Goal: Task Accomplishment & Management: Manage account settings

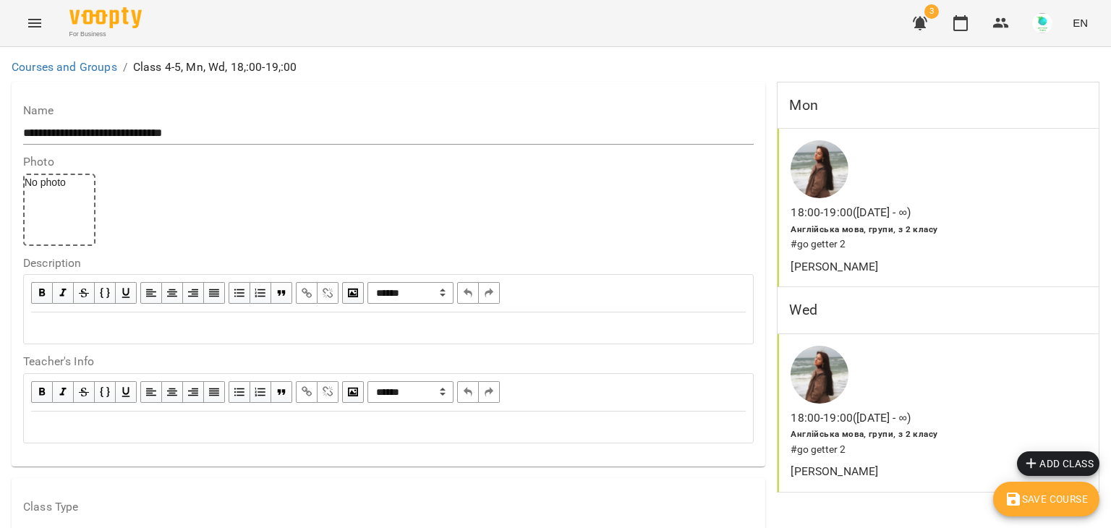
scroll to position [47, 0]
click at [1035, 491] on span "Save Course" at bounding box center [1046, 499] width 83 height 17
click at [38, 22] on icon "Menu" at bounding box center [34, 22] width 17 height 17
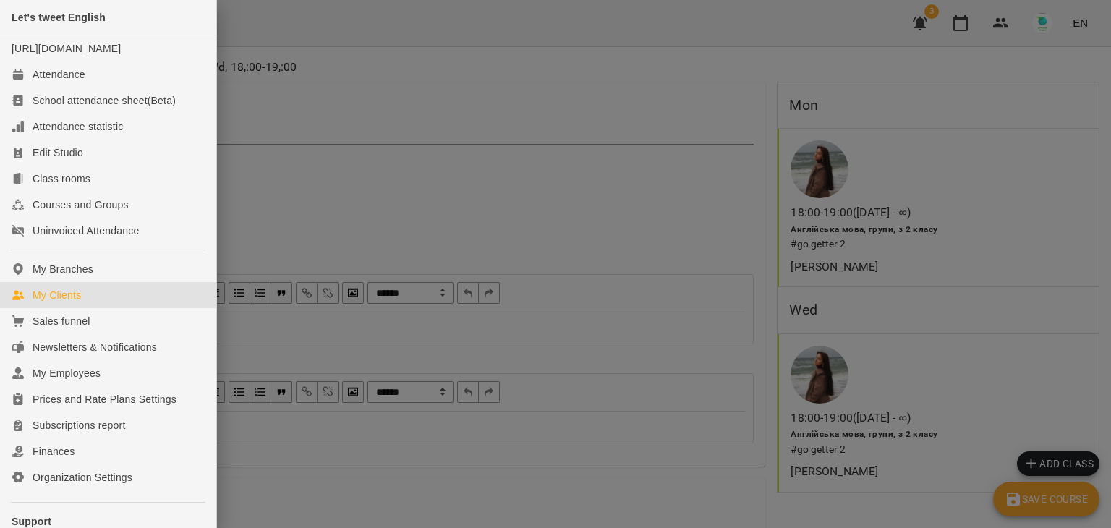
click at [46, 302] on div "My Clients" at bounding box center [57, 295] width 48 height 14
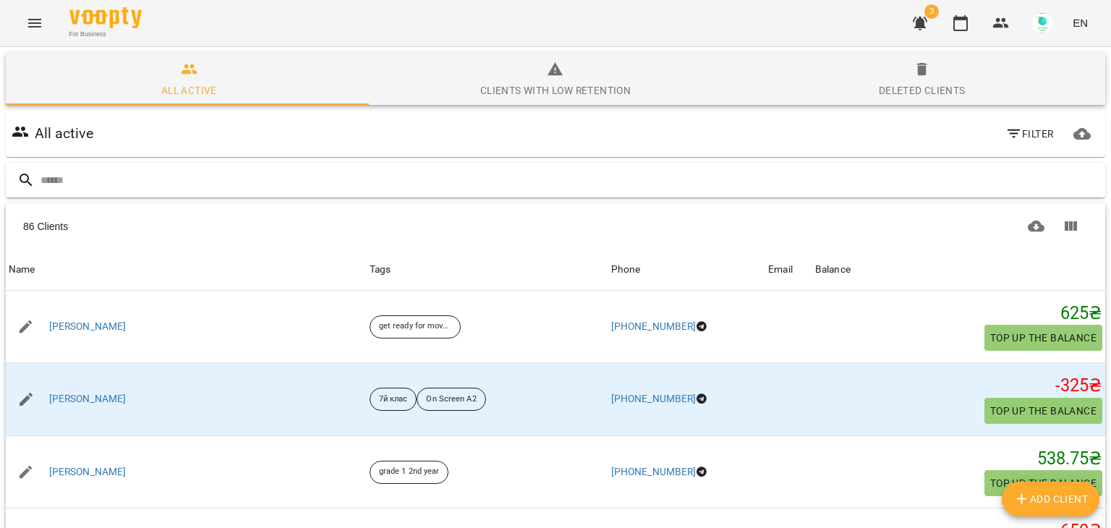
click at [65, 177] on input "text" at bounding box center [570, 181] width 1059 height 24
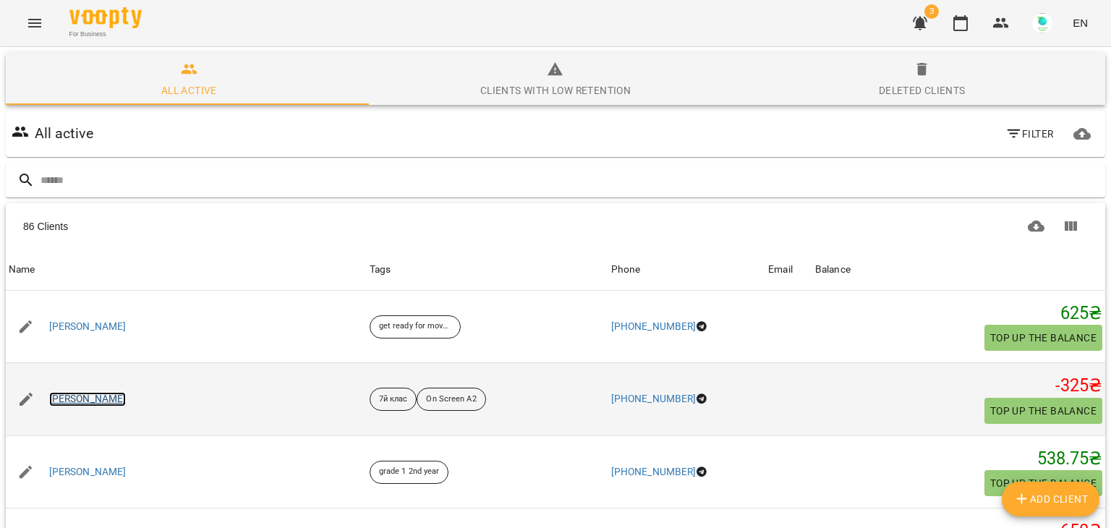
click at [127, 399] on link "[PERSON_NAME]" at bounding box center [87, 399] width 77 height 14
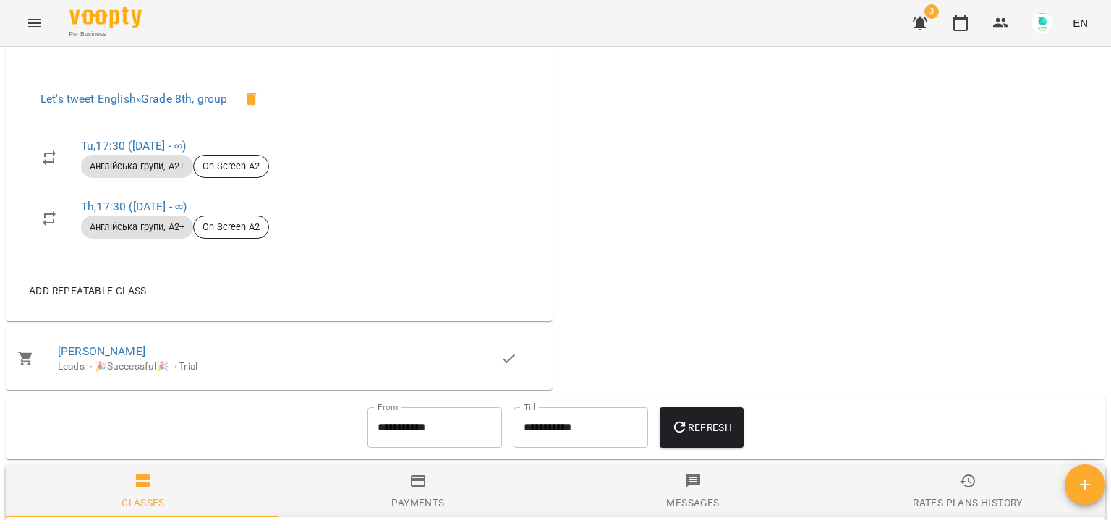
scroll to position [1189, 0]
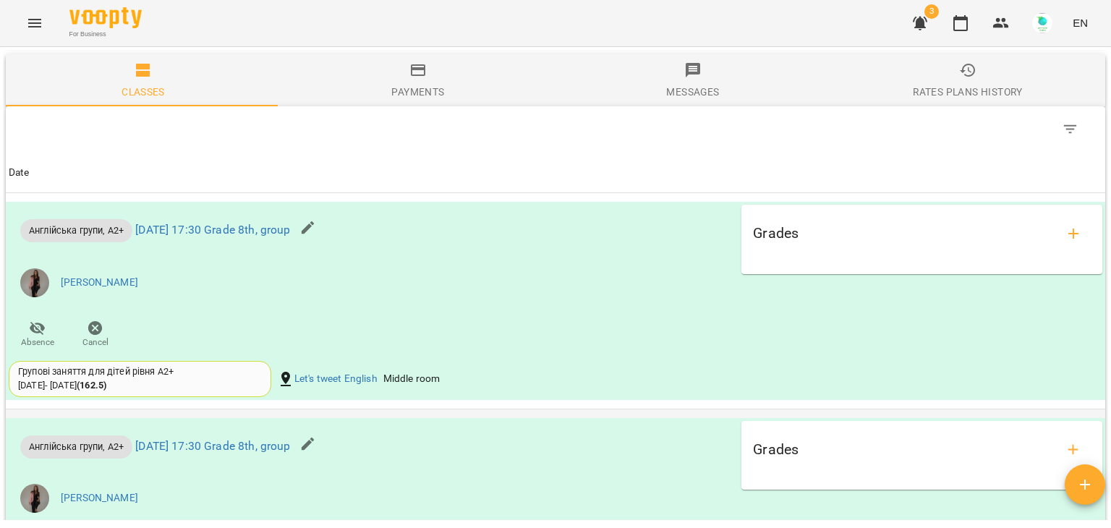
click at [1001, 462] on div "Grades" at bounding box center [922, 450] width 338 height 35
click at [1062, 132] on icon "Filter" at bounding box center [1070, 129] width 17 height 17
click at [667, 286] on div at bounding box center [555, 264] width 1111 height 528
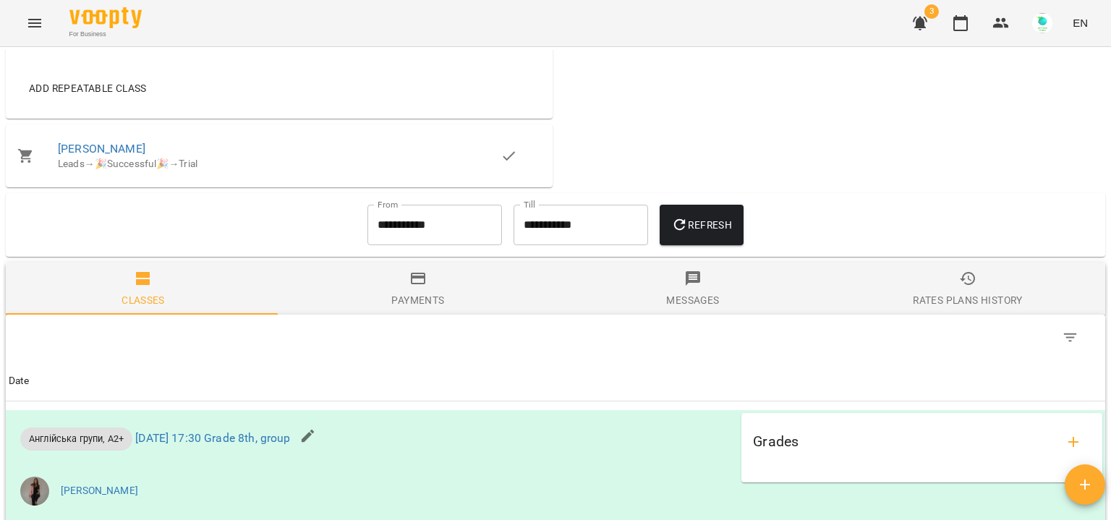
scroll to position [983, 0]
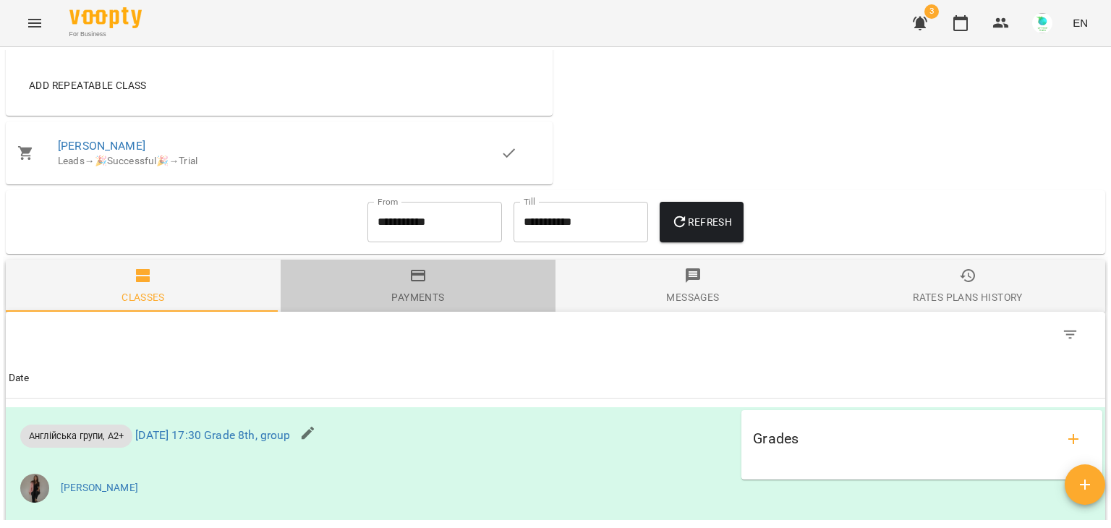
click at [417, 305] on div "Payments" at bounding box center [417, 297] width 53 height 17
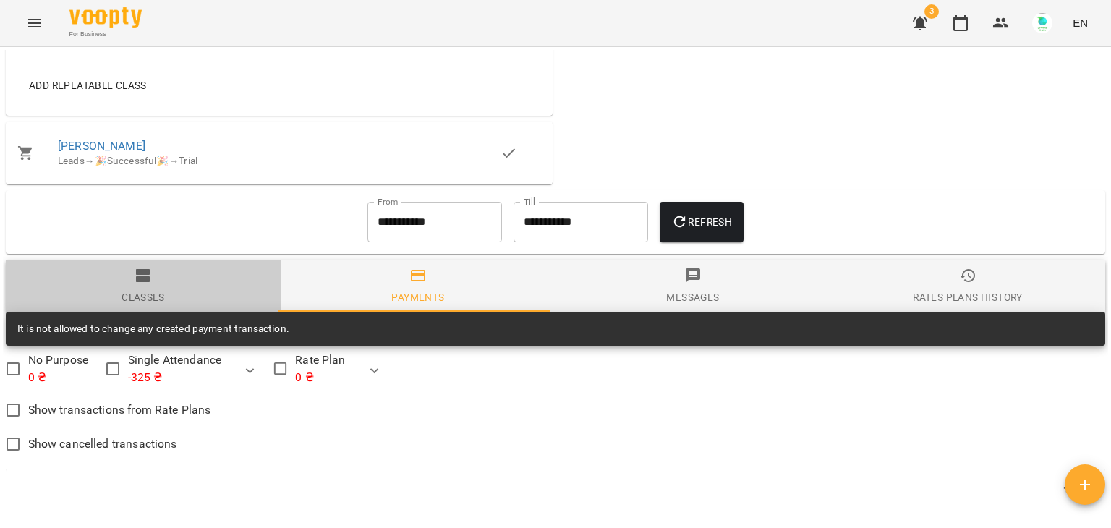
click at [156, 295] on div "Classes" at bounding box center [143, 297] width 43 height 17
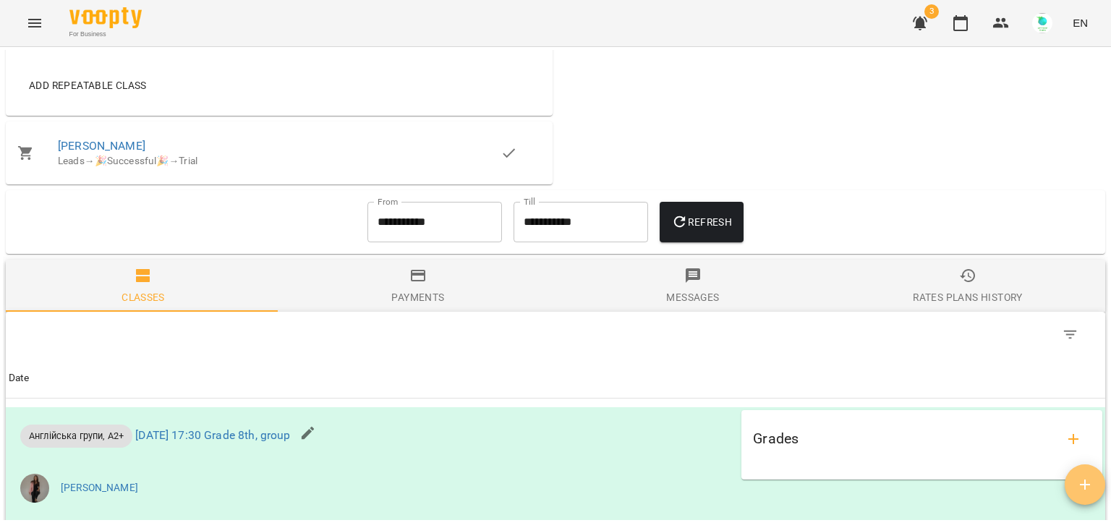
click at [1093, 481] on icon "button" at bounding box center [1085, 484] width 17 height 17
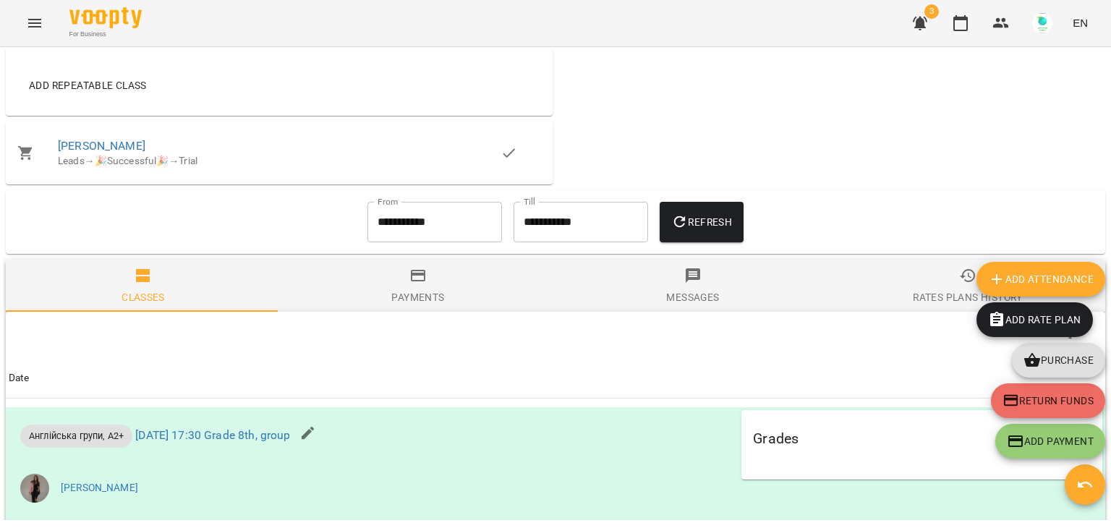
drag, startPoint x: 1103, startPoint y: 308, endPoint x: 1105, endPoint y: 347, distance: 39.1
click at [1105, 347] on div "Add Payment Return funds Purchase Add Rate plan Add Attendance" at bounding box center [1041, 360] width 135 height 203
click at [756, 320] on div "Table Toolbar" at bounding box center [556, 335] width 1100 height 46
click at [921, 351] on div "Table Toolbar" at bounding box center [813, 335] width 550 height 35
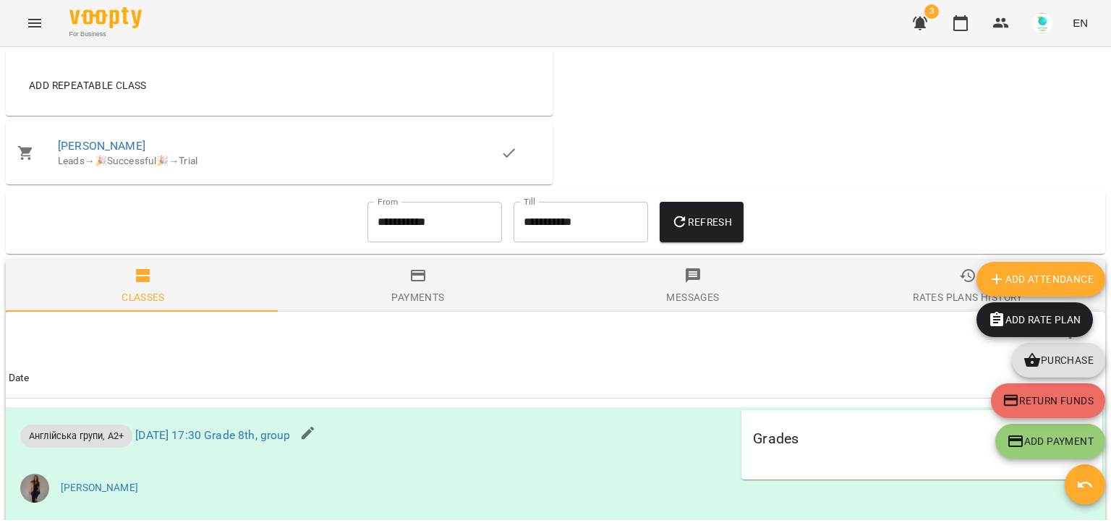
click at [778, 379] on span "Date" at bounding box center [556, 378] width 1094 height 17
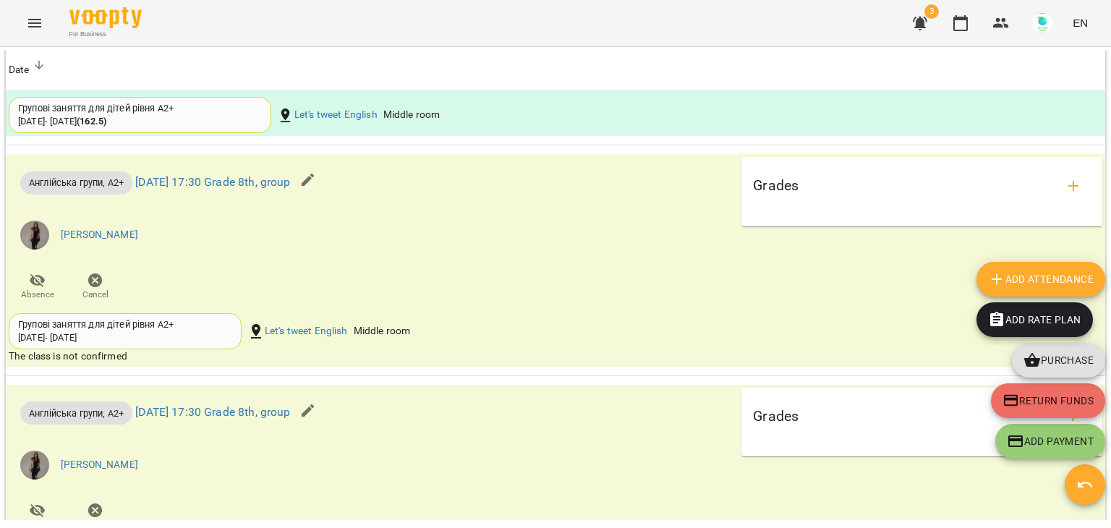
scroll to position [1678, 0]
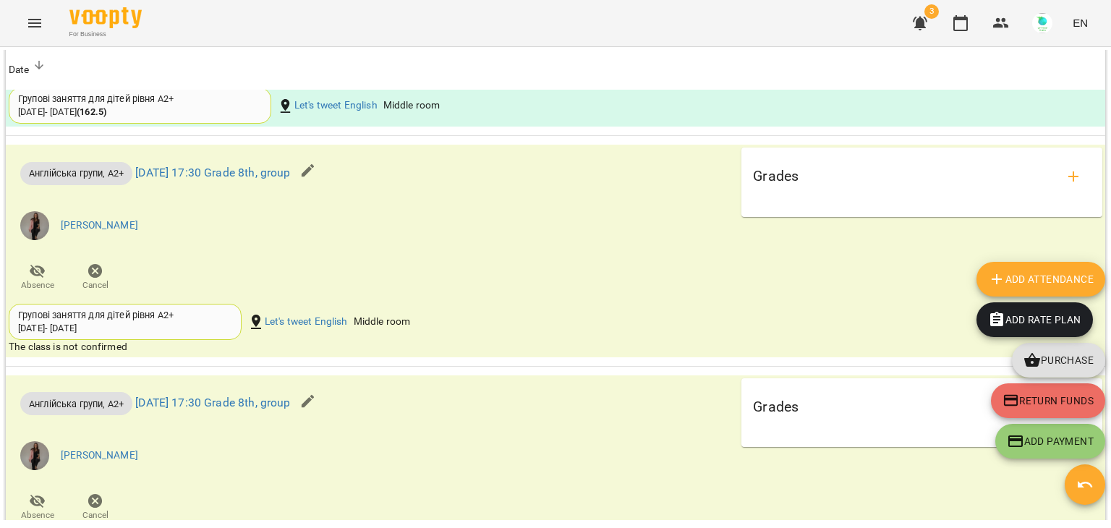
drag, startPoint x: 1105, startPoint y: 384, endPoint x: 1103, endPoint y: 312, distance: 72.4
click at [1103, 312] on div "Add Payment Return funds Purchase Add Rate plan Add Attendance" at bounding box center [1041, 360] width 135 height 203
drag, startPoint x: 1102, startPoint y: 390, endPoint x: 1056, endPoint y: 242, distance: 155.2
click at [1062, 249] on div "My Clients / [PERSON_NAME] [PERSON_NAME] 7й клас On Screen A2 -325 ₴ Balance To…" at bounding box center [555, 285] width 1105 height 470
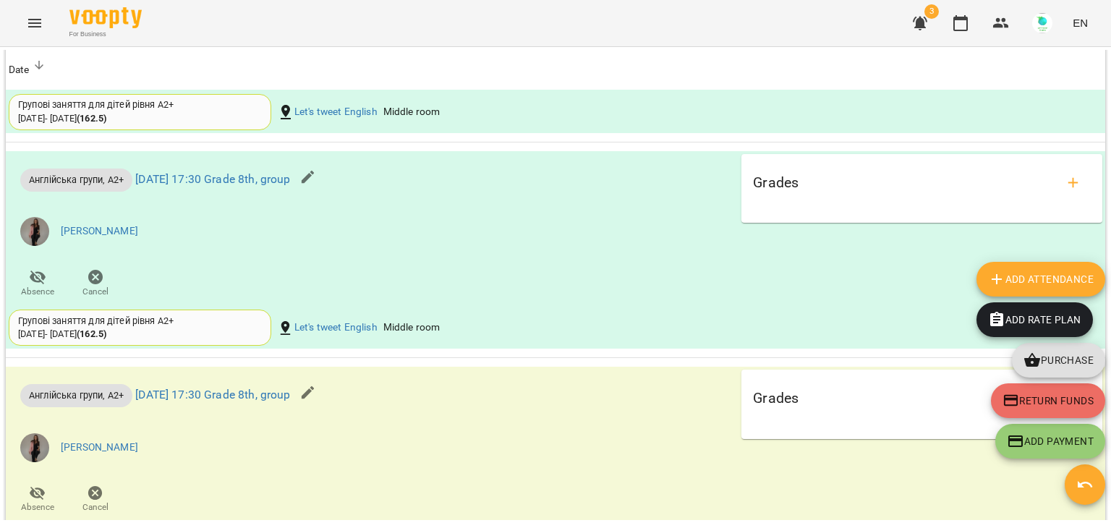
scroll to position [1451, 0]
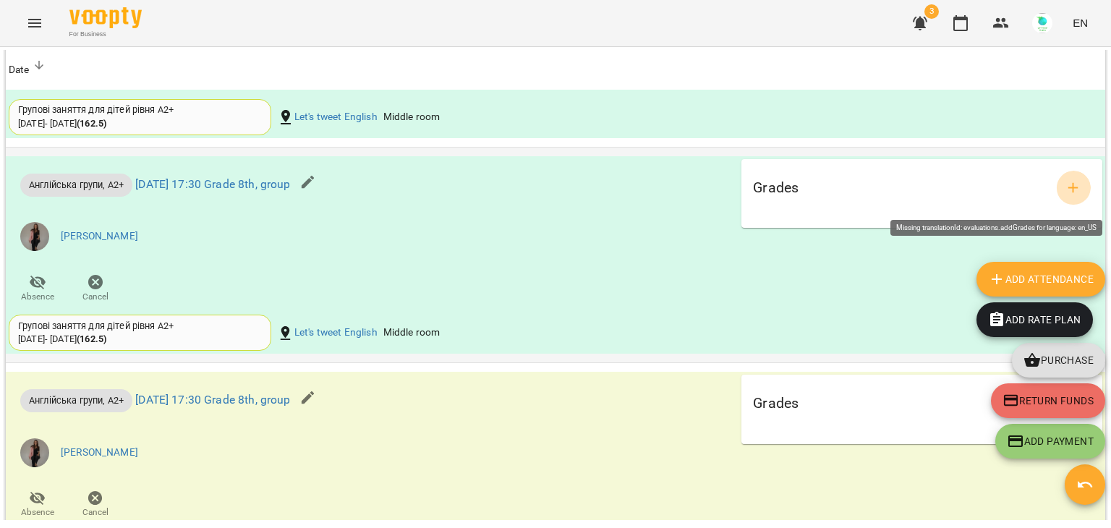
click at [1065, 186] on icon "add evaluations" at bounding box center [1073, 187] width 17 height 17
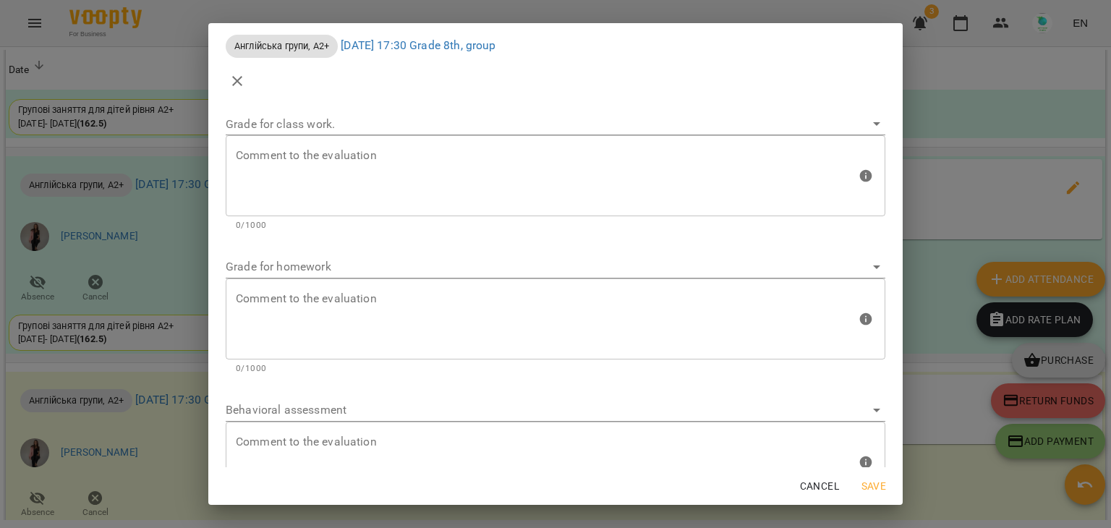
scroll to position [66, 0]
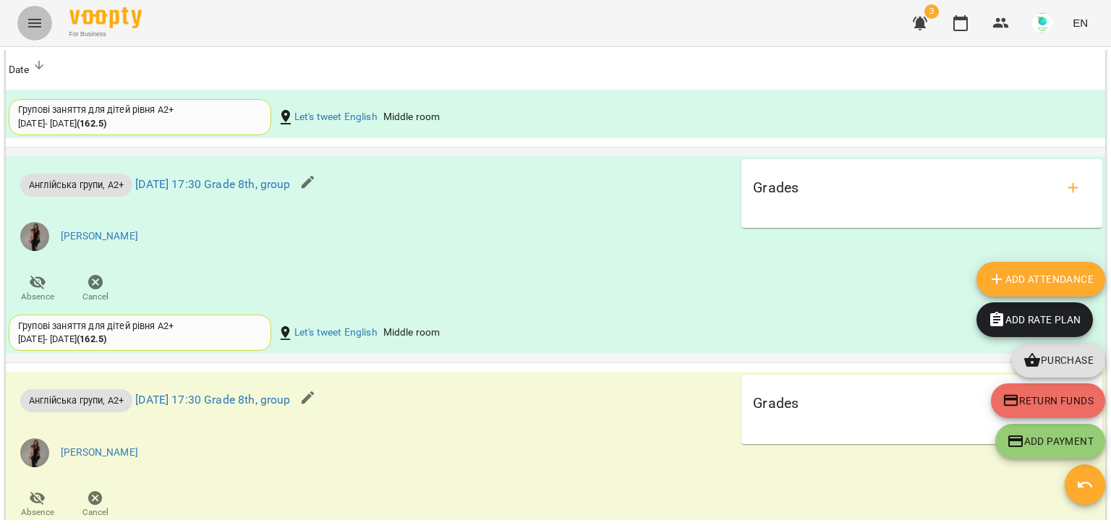
click at [40, 26] on icon "Menu" at bounding box center [34, 23] width 13 height 9
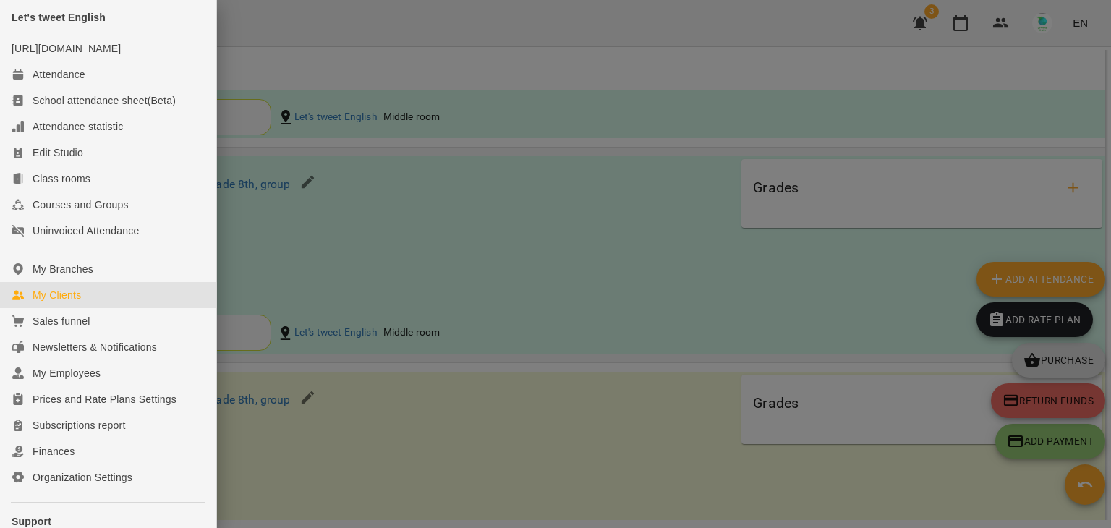
click at [35, 302] on div "My Clients" at bounding box center [57, 295] width 48 height 14
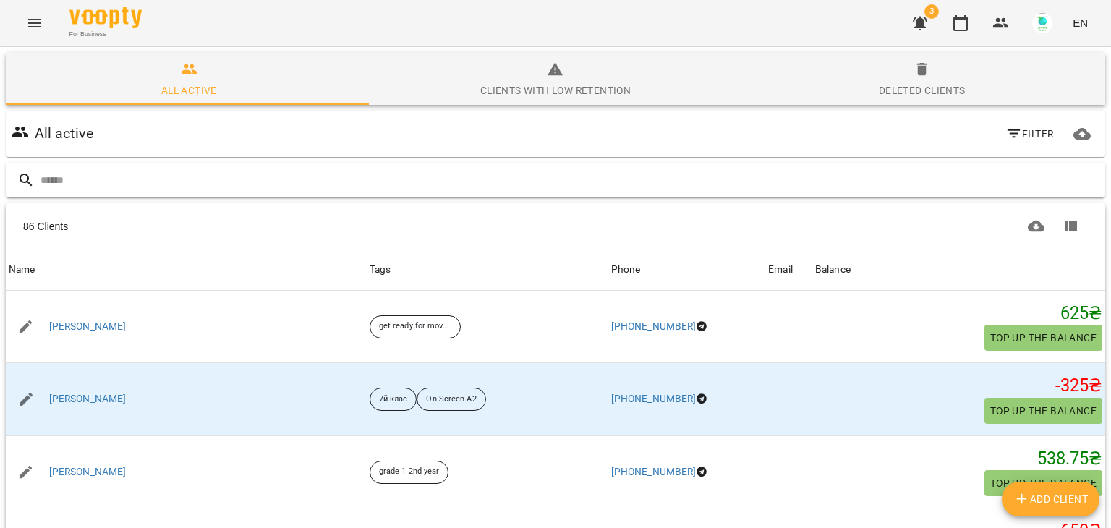
click at [292, 187] on input "text" at bounding box center [570, 181] width 1059 height 24
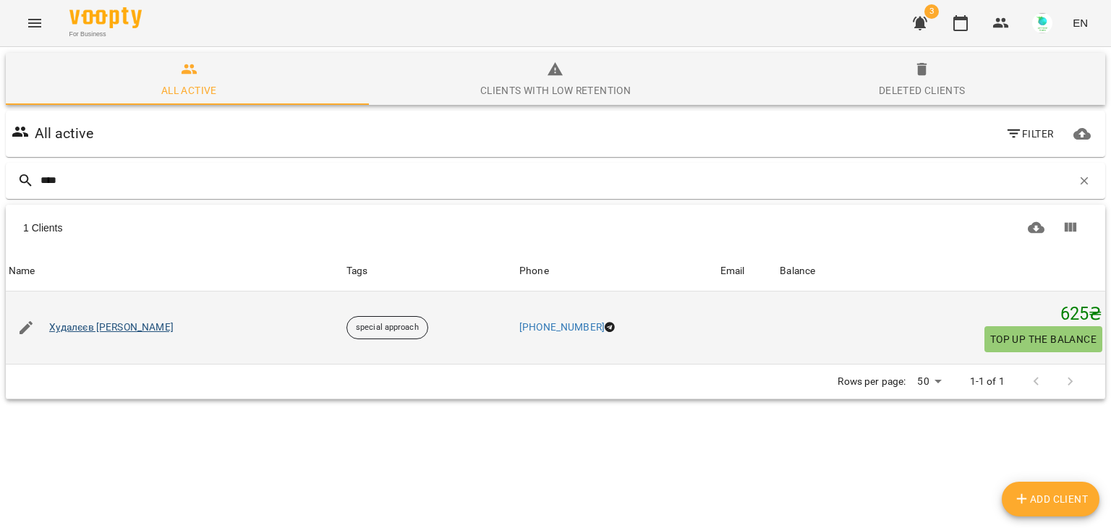
type input "****"
click at [135, 325] on link "Худалєєв [PERSON_NAME]" at bounding box center [111, 327] width 124 height 14
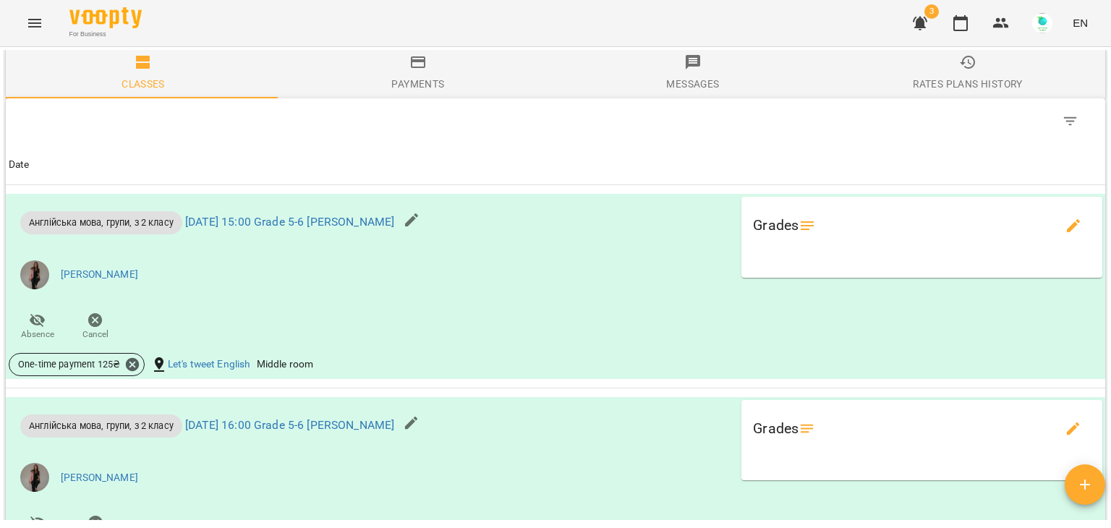
scroll to position [1100, 0]
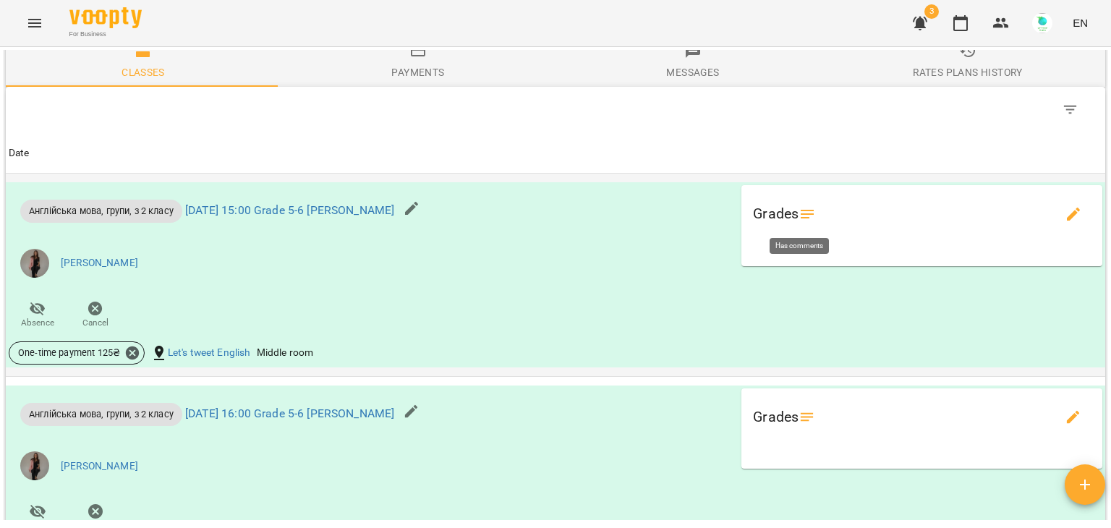
click at [799, 221] on icon at bounding box center [807, 213] width 17 height 17
click at [1065, 212] on icon "edit evaluations" at bounding box center [1073, 213] width 17 height 17
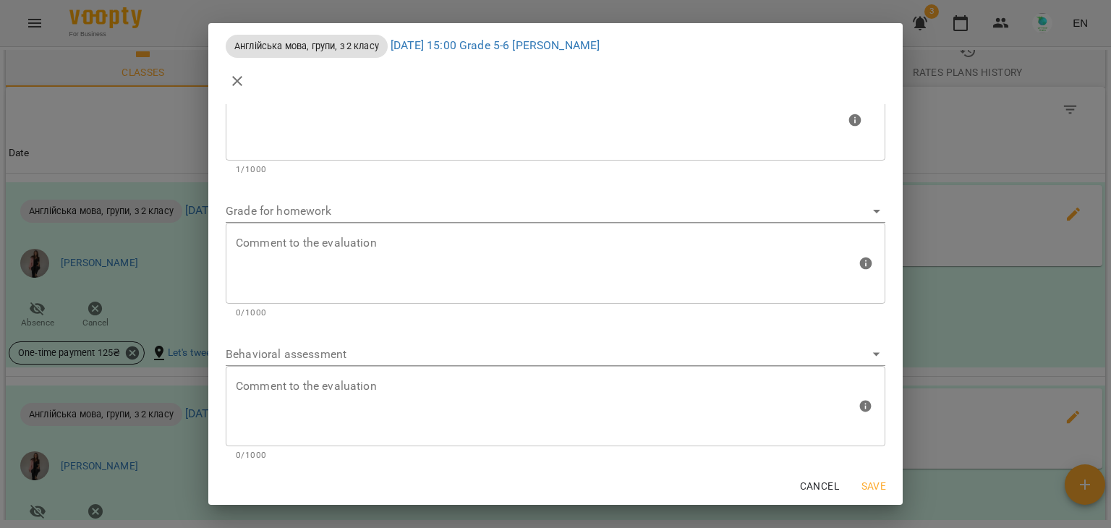
scroll to position [66, 0]
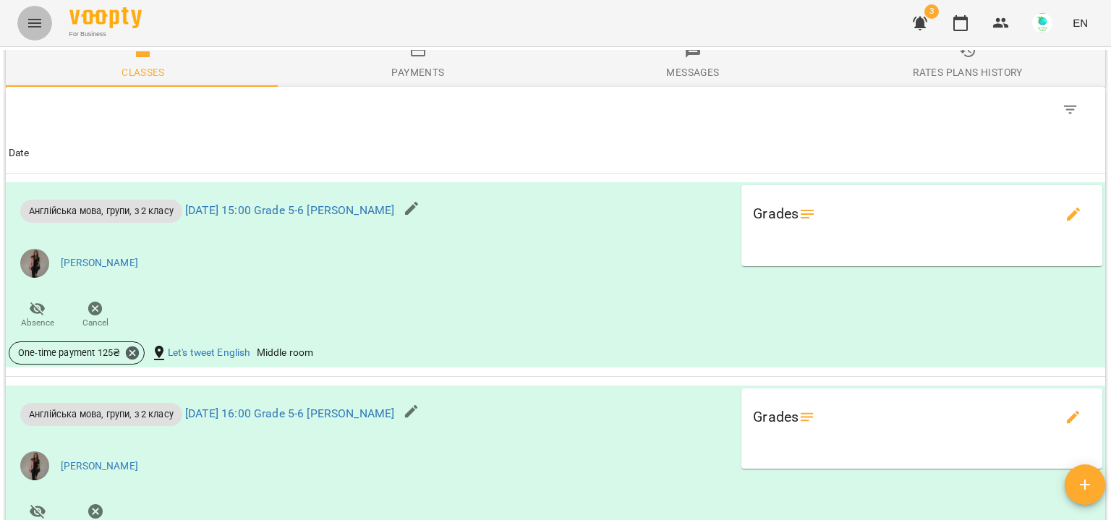
click at [29, 26] on icon "Menu" at bounding box center [34, 23] width 13 height 9
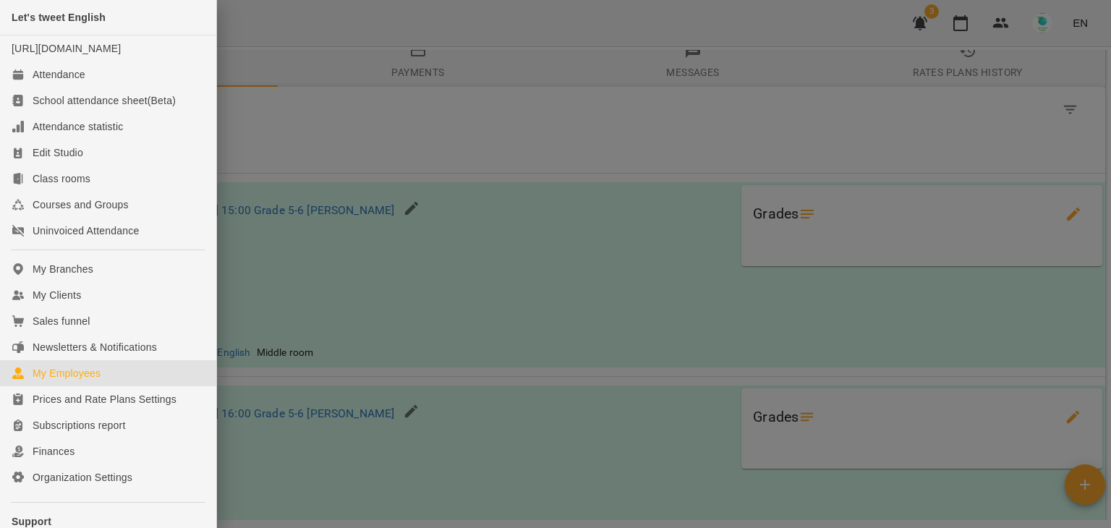
click at [91, 381] on div "My Employees" at bounding box center [67, 373] width 68 height 14
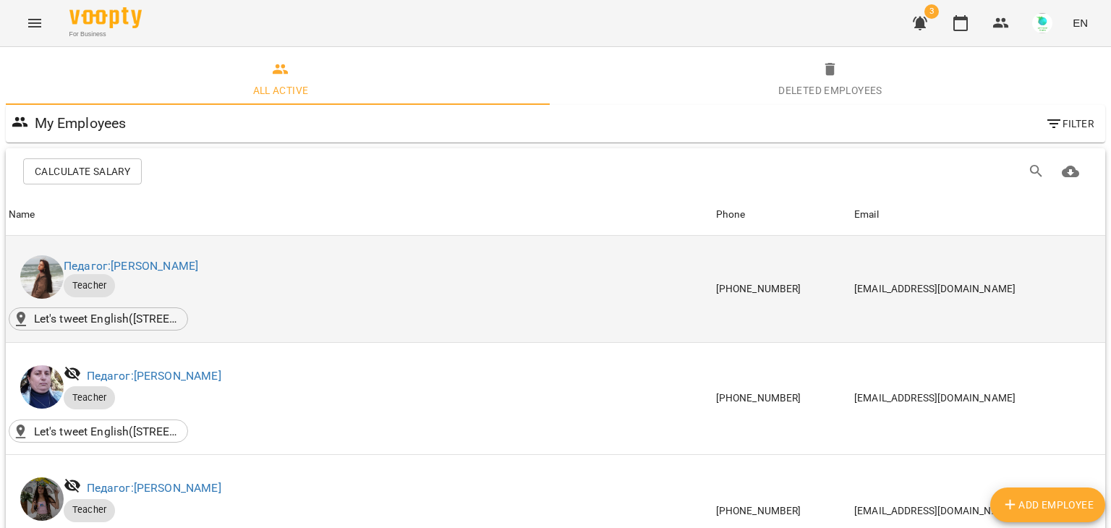
click at [250, 276] on p "Teacher" at bounding box center [381, 285] width 635 height 23
click at [198, 267] on link "Педагог: [PERSON_NAME]" at bounding box center [131, 266] width 135 height 14
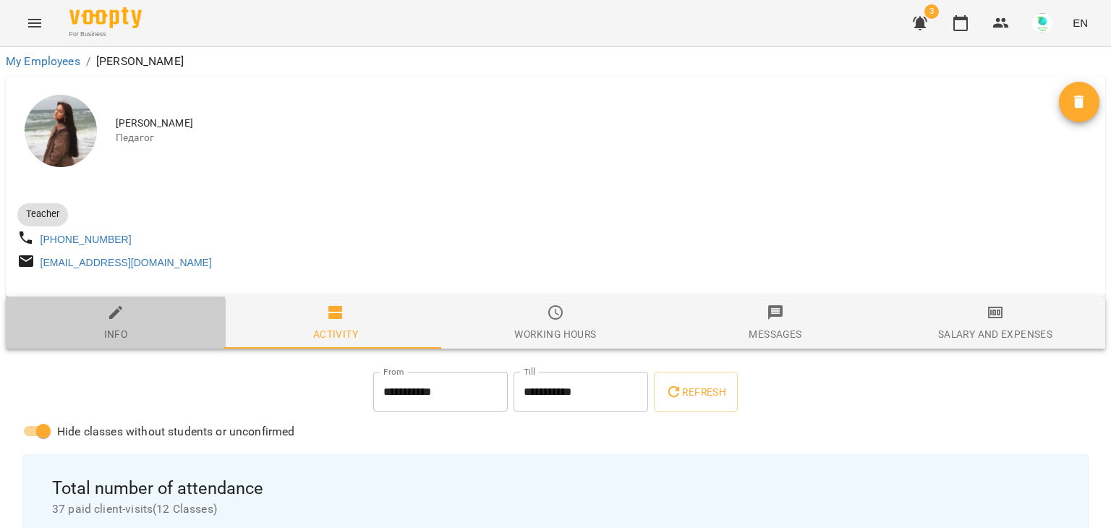
click at [99, 334] on span "Info" at bounding box center [115, 323] width 203 height 39
select select "**"
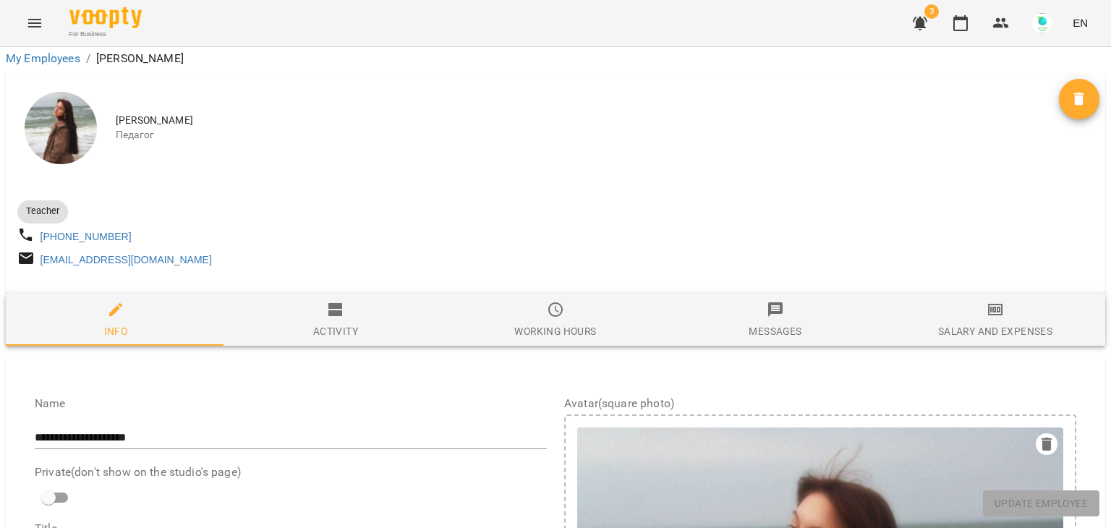
scroll to position [886, 0]
